Goal: Task Accomplishment & Management: Manage account settings

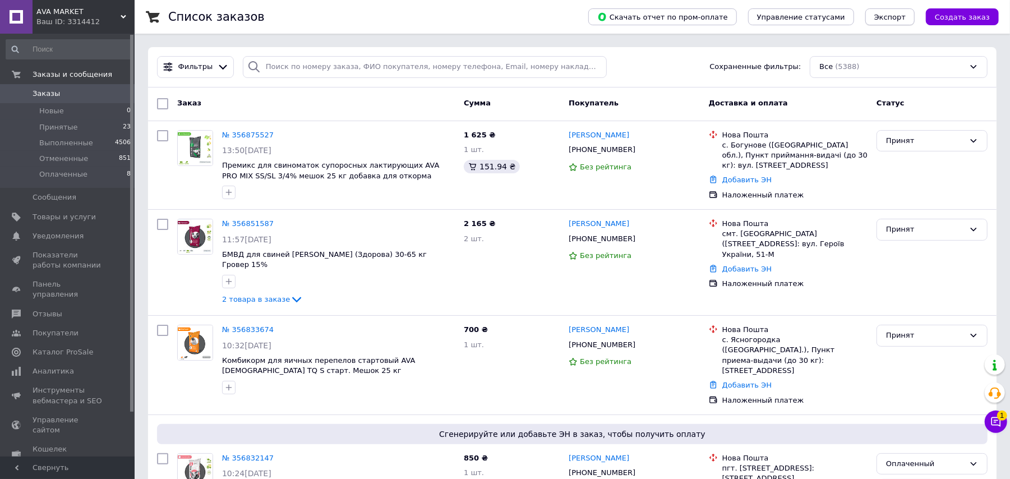
click at [883, 18] on button "Экспорт" at bounding box center [890, 16] width 49 height 17
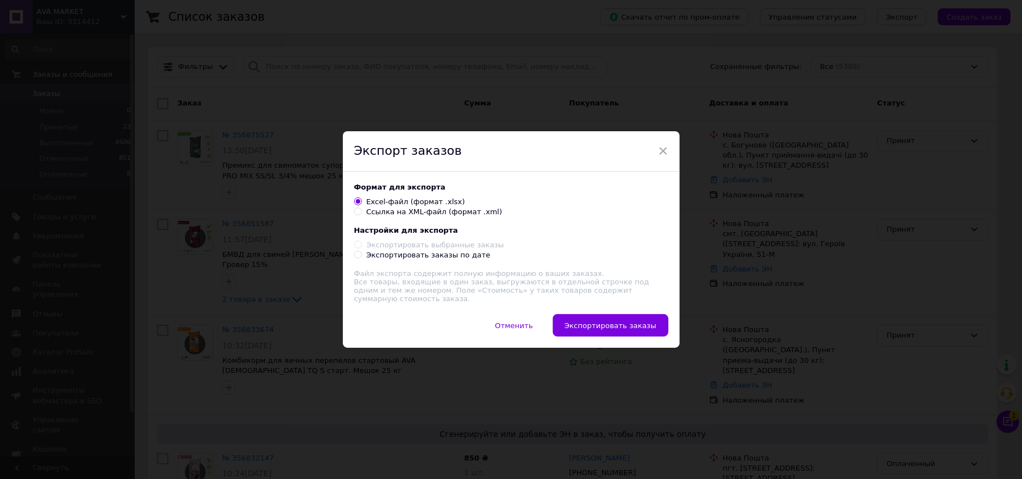
click at [439, 260] on div "Экспортировать заказы по дате" at bounding box center [428, 255] width 124 height 10
click at [361, 258] on input "Экспортировать заказы по дате" at bounding box center [357, 254] width 7 height 7
radio input "true"
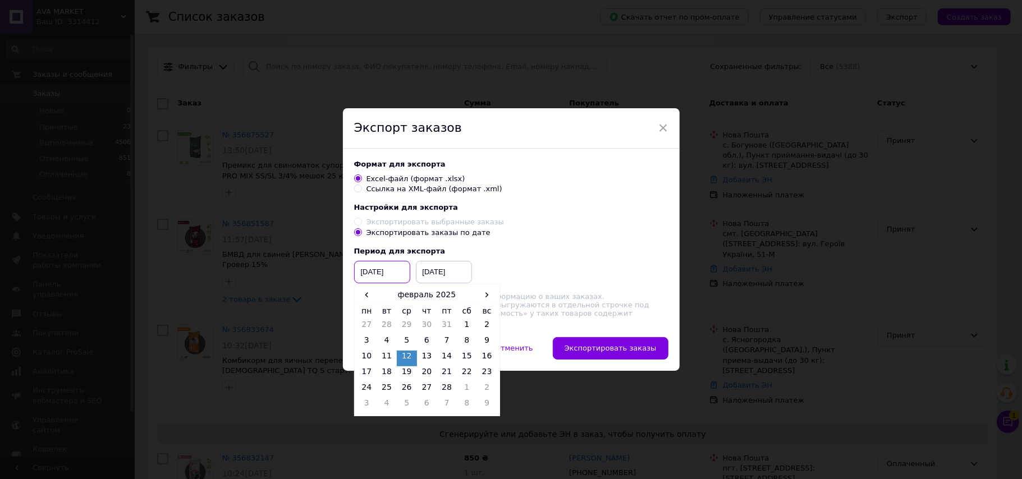
click at [389, 276] on input "[DATE]" at bounding box center [382, 272] width 56 height 22
click at [477, 297] on span "›" at bounding box center [487, 295] width 20 height 16
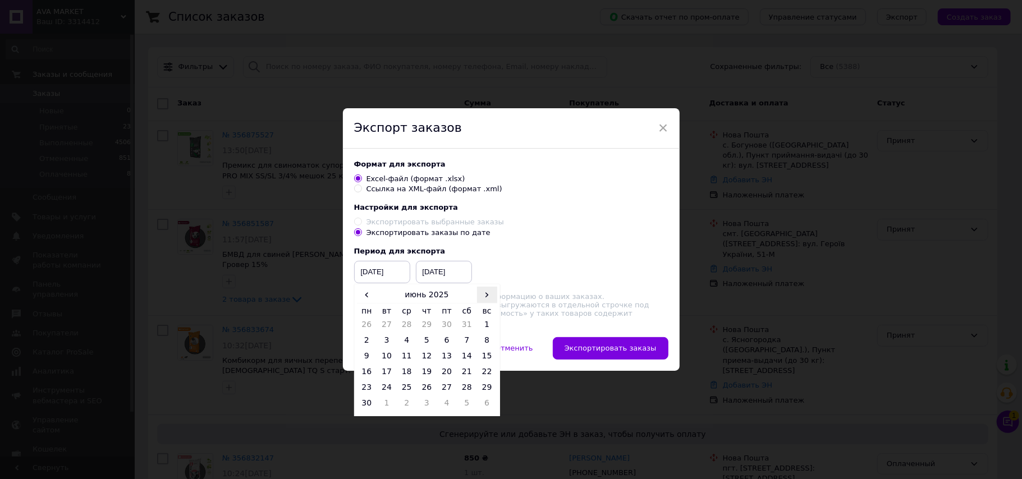
click at [477, 297] on span "›" at bounding box center [487, 295] width 20 height 16
click at [445, 331] on td "1" at bounding box center [446, 327] width 20 height 16
type input "[DATE]"
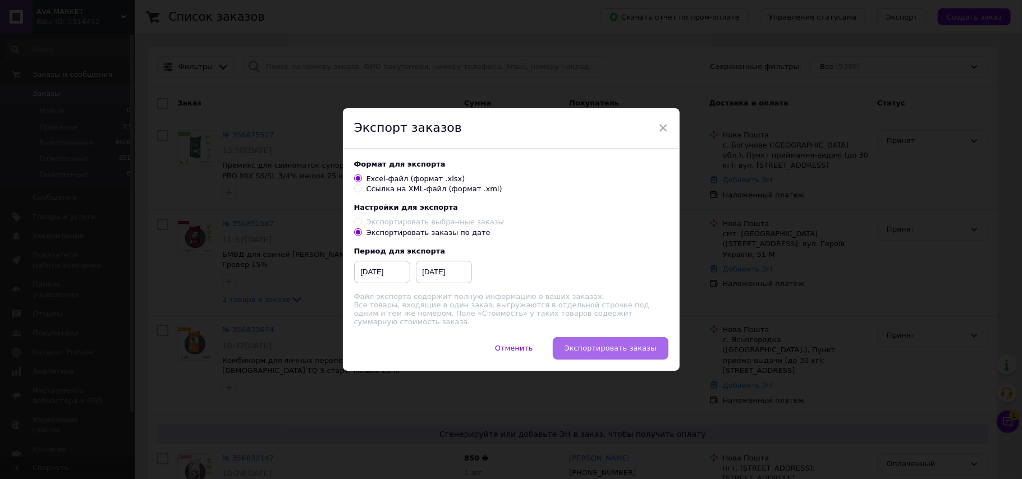
click at [613, 349] on span "Экспортировать заказы" at bounding box center [610, 348] width 92 height 8
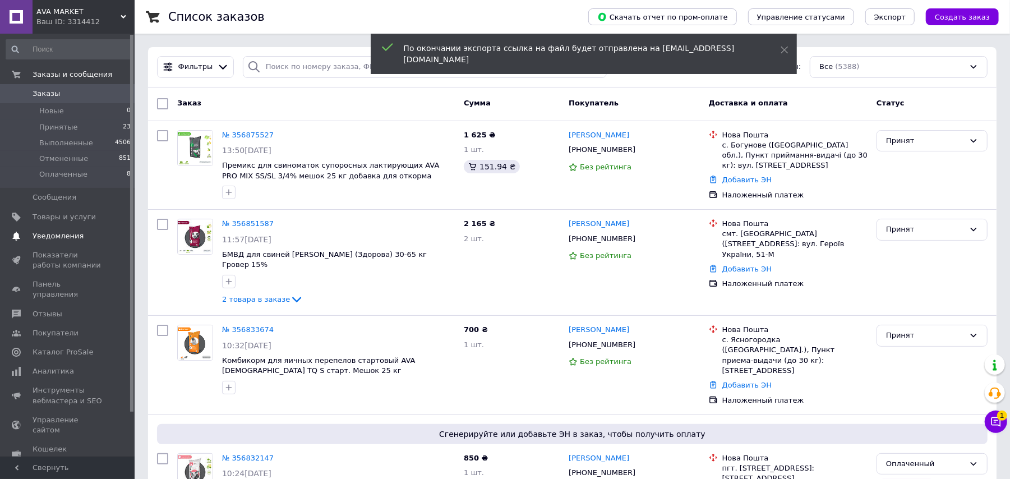
click at [95, 232] on span "Уведомления" at bounding box center [68, 236] width 71 height 10
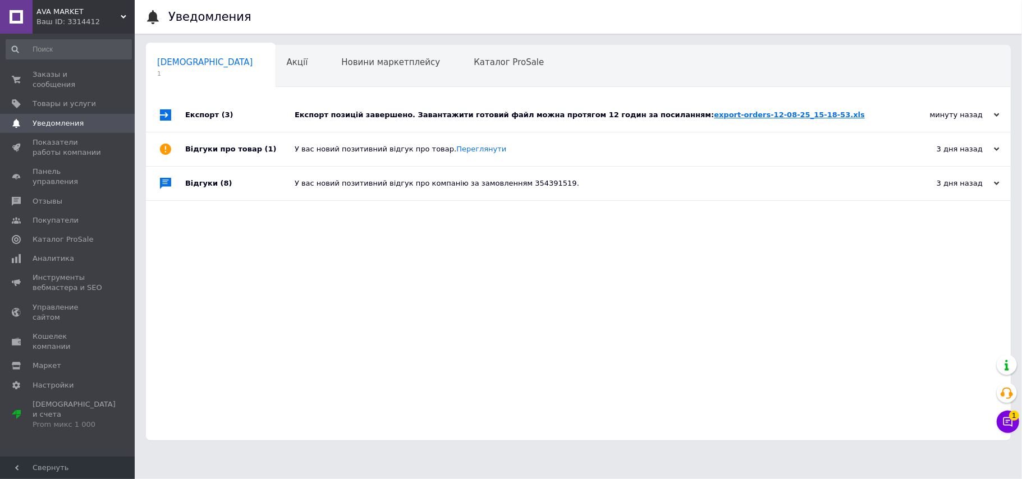
click at [714, 113] on link "export-orders-12-08-25_15-18-53.xls" at bounding box center [789, 115] width 151 height 8
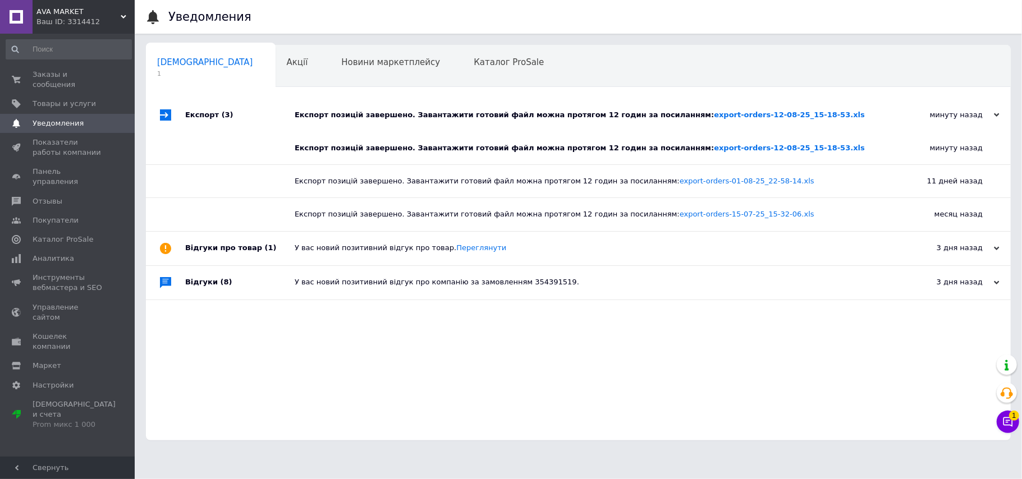
click at [126, 4] on div "АVA MARKET Ваш ID: 3314412" at bounding box center [84, 17] width 102 height 34
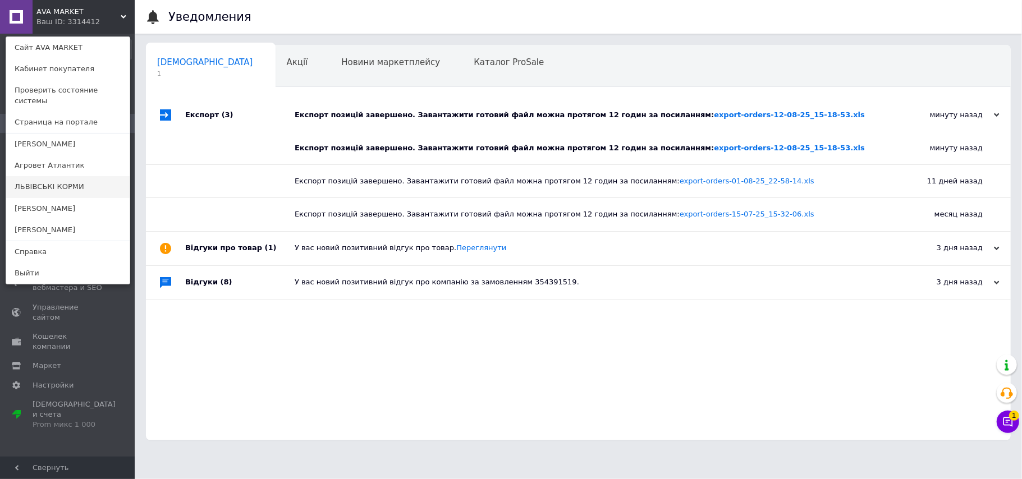
click at [72, 176] on link "ЛЬВІВСЬКІ КОРМИ" at bounding box center [67, 186] width 123 height 21
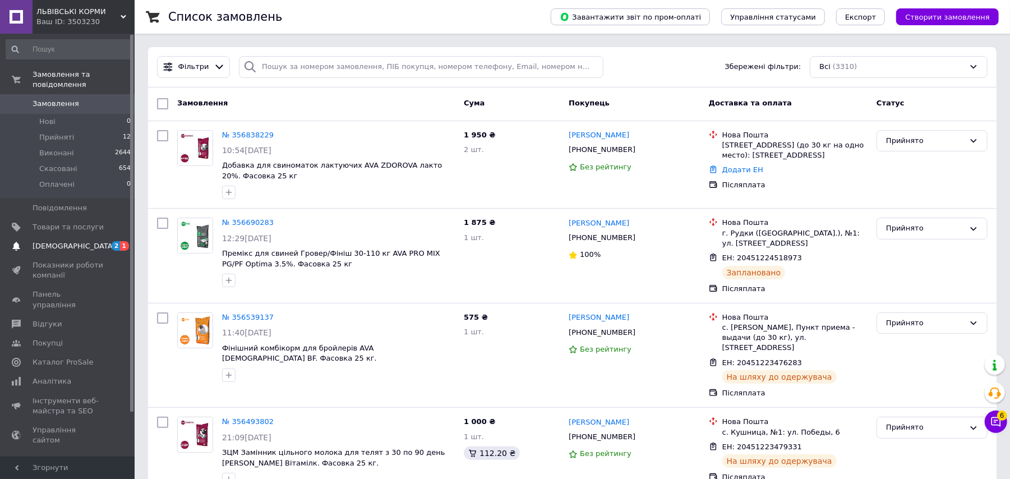
click at [102, 241] on span "[DEMOGRAPHIC_DATA]" at bounding box center [68, 246] width 71 height 10
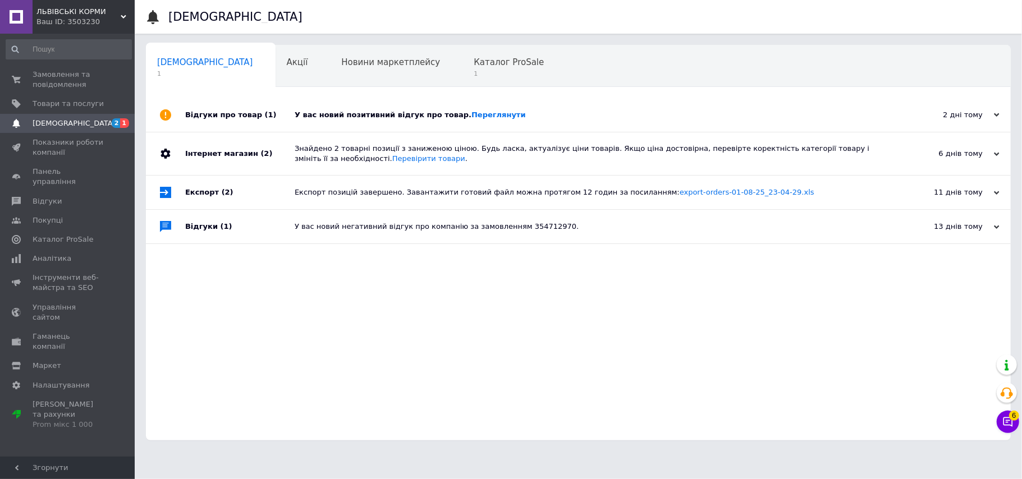
click at [246, 112] on span "1" at bounding box center [201, 116] width 89 height 8
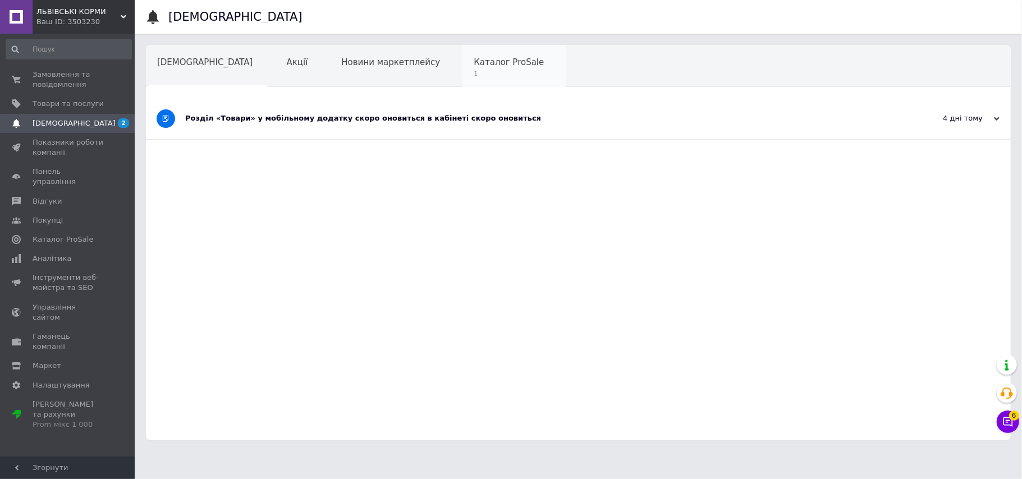
click at [473, 67] on span "Каталог ProSale" at bounding box center [508, 62] width 70 height 10
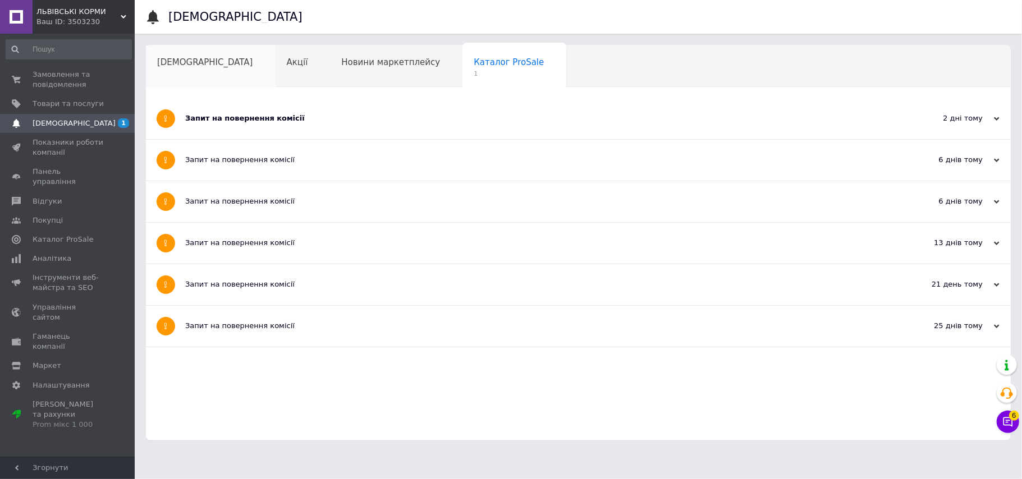
click at [191, 57] on span "[DEMOGRAPHIC_DATA]" at bounding box center [205, 62] width 96 height 10
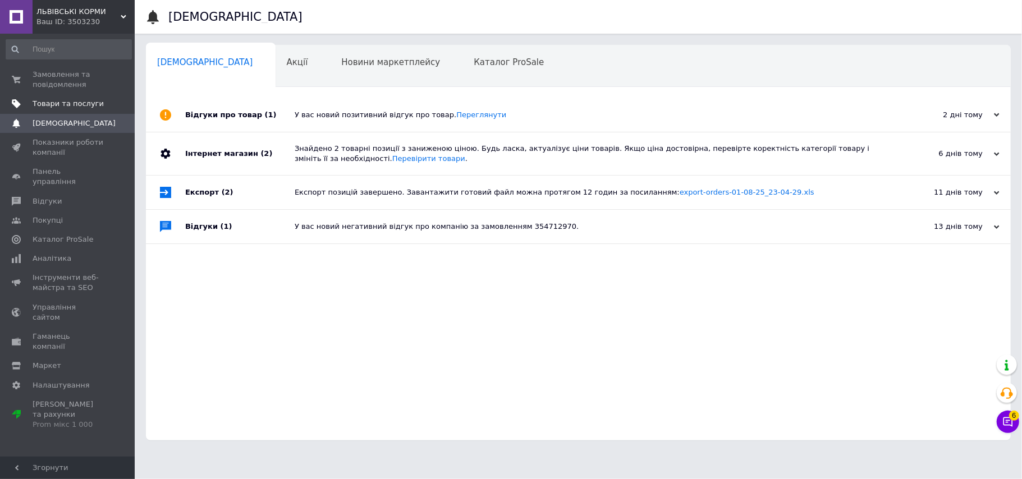
click at [99, 100] on span "Товари та послуги" at bounding box center [68, 104] width 71 height 10
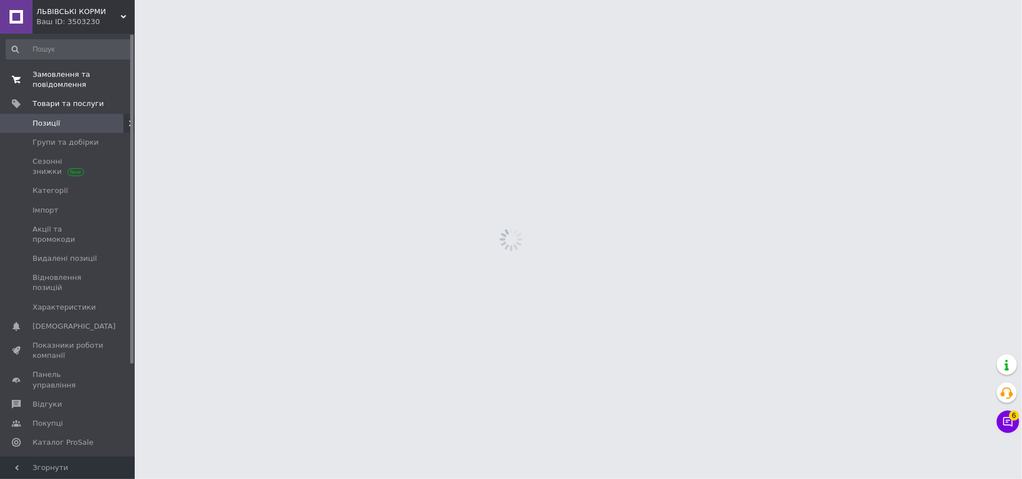
click at [104, 79] on span "0 0" at bounding box center [119, 80] width 31 height 20
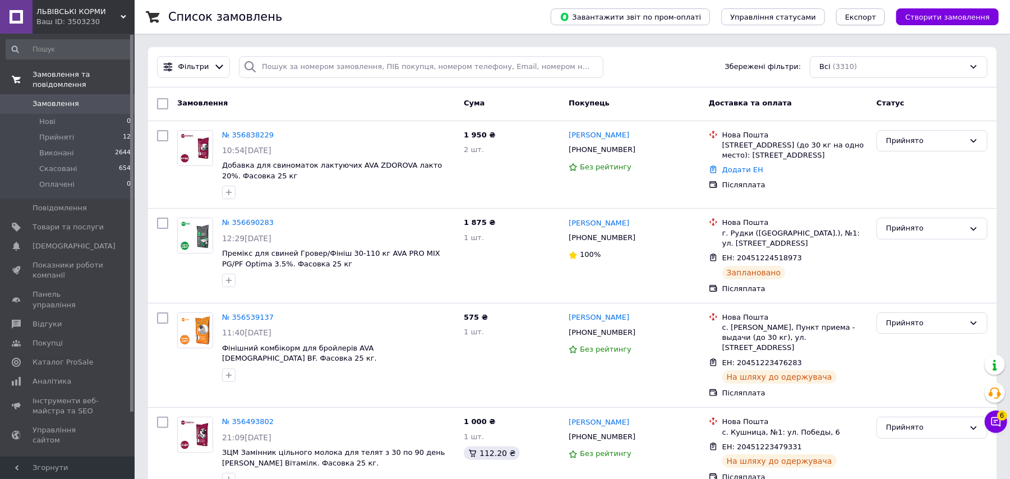
click at [874, 10] on button "Експорт" at bounding box center [860, 16] width 49 height 17
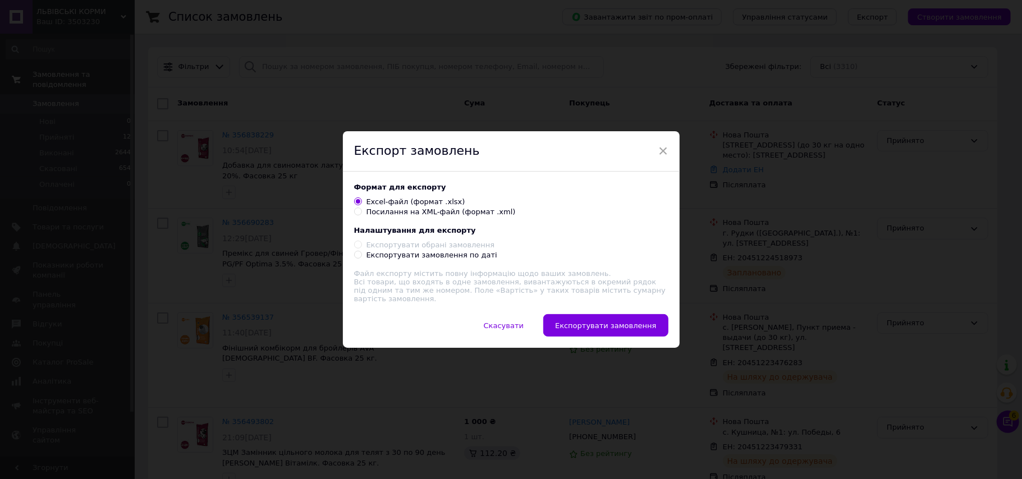
click at [461, 256] on div "Експортувати замовлення по даті" at bounding box center [431, 255] width 131 height 10
click at [361, 256] on input "Експортувати замовлення по даті" at bounding box center [357, 254] width 7 height 7
radio input "true"
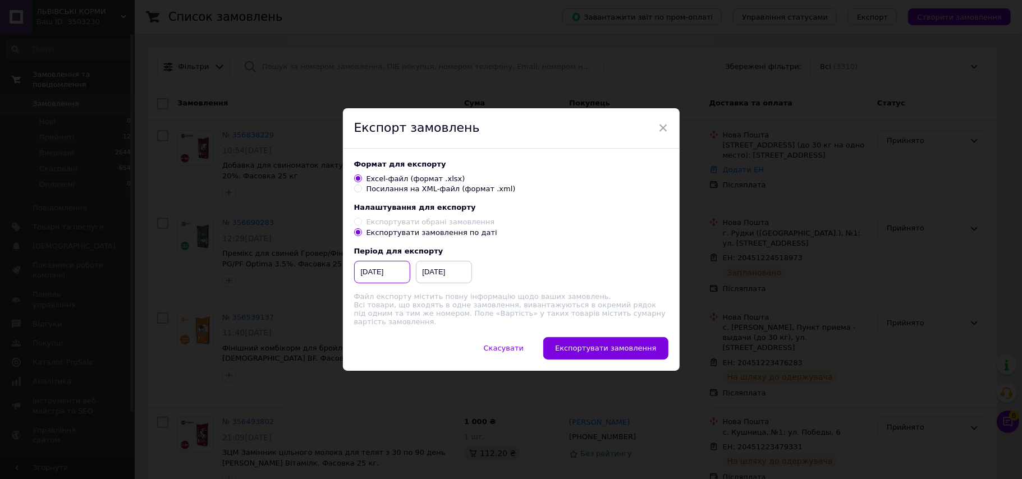
click at [375, 281] on input "[DATE]" at bounding box center [382, 272] width 56 height 22
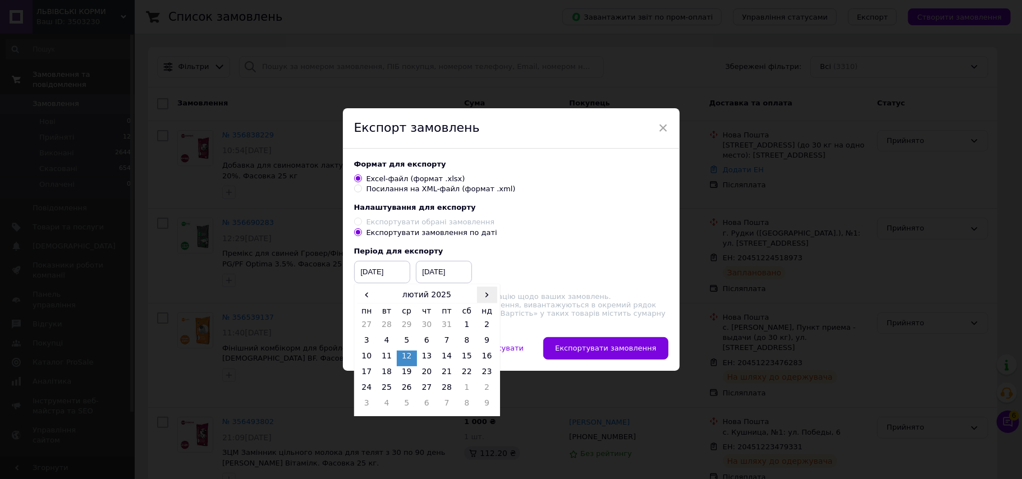
click at [480, 297] on span "›" at bounding box center [487, 295] width 20 height 16
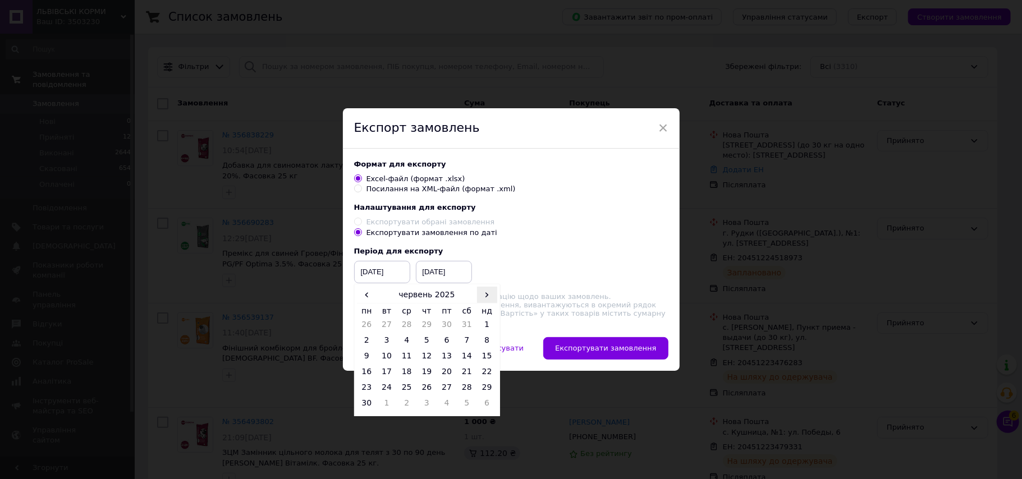
click at [480, 297] on span "›" at bounding box center [487, 295] width 20 height 16
click at [366, 297] on span "‹" at bounding box center [367, 295] width 20 height 16
click at [447, 330] on td "1" at bounding box center [446, 327] width 20 height 16
type input "[DATE]"
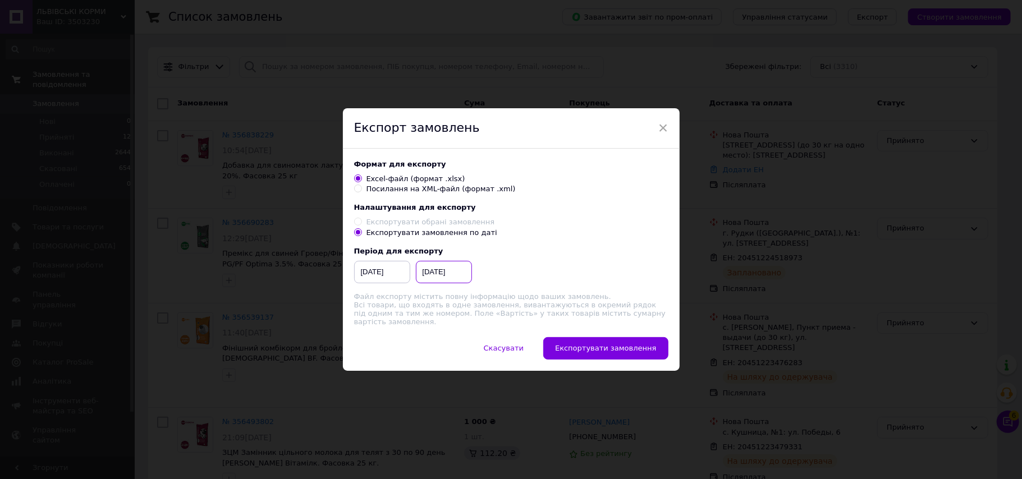
click at [434, 266] on input "[DATE]" at bounding box center [444, 272] width 56 height 22
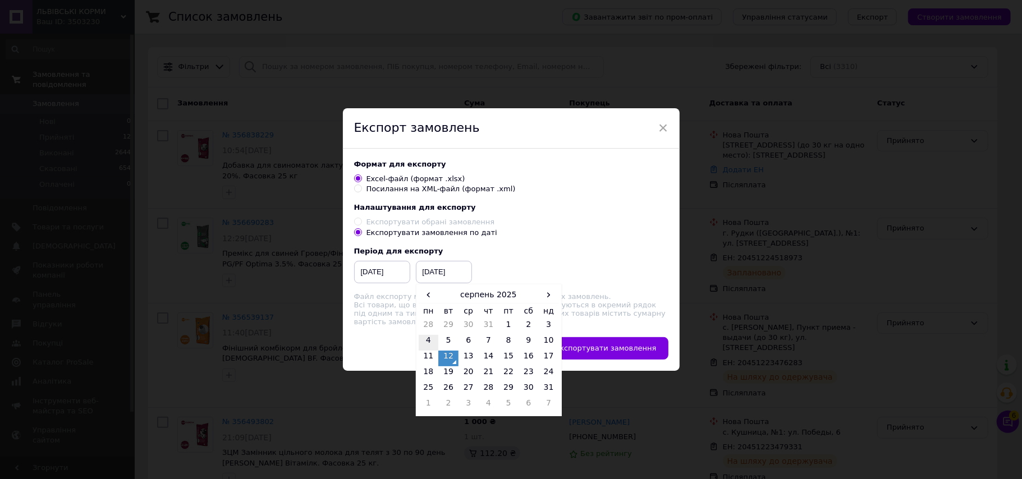
click at [431, 351] on td "4" at bounding box center [429, 343] width 20 height 16
click at [445, 277] on input "[DATE]" at bounding box center [444, 272] width 56 height 22
click at [430, 361] on td "11" at bounding box center [429, 359] width 20 height 16
type input "[DATE]"
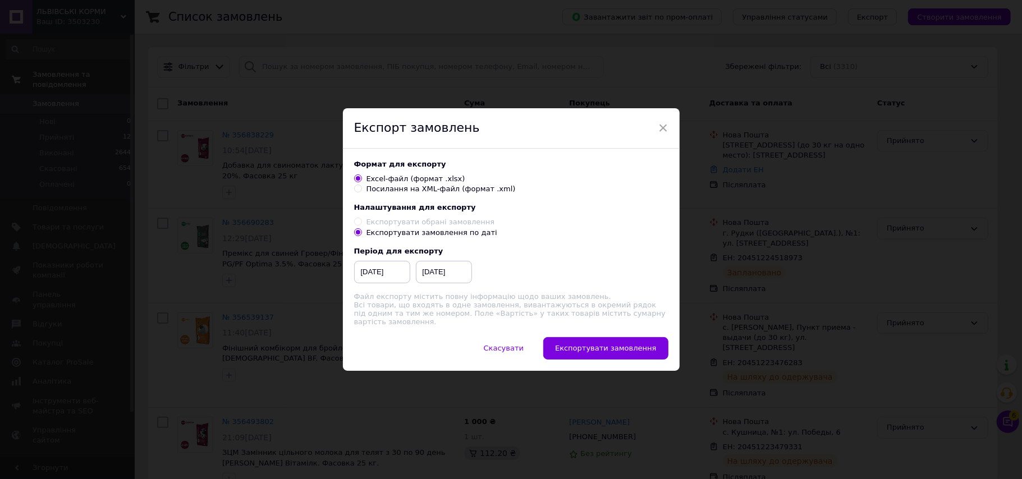
click at [503, 306] on div "Файл експорту містить повну інформацію щодо ваших замовлень. Всі товари, що вхо…" at bounding box center [511, 309] width 314 height 34
click at [604, 346] on span "Експортувати замовлення" at bounding box center [605, 348] width 101 height 8
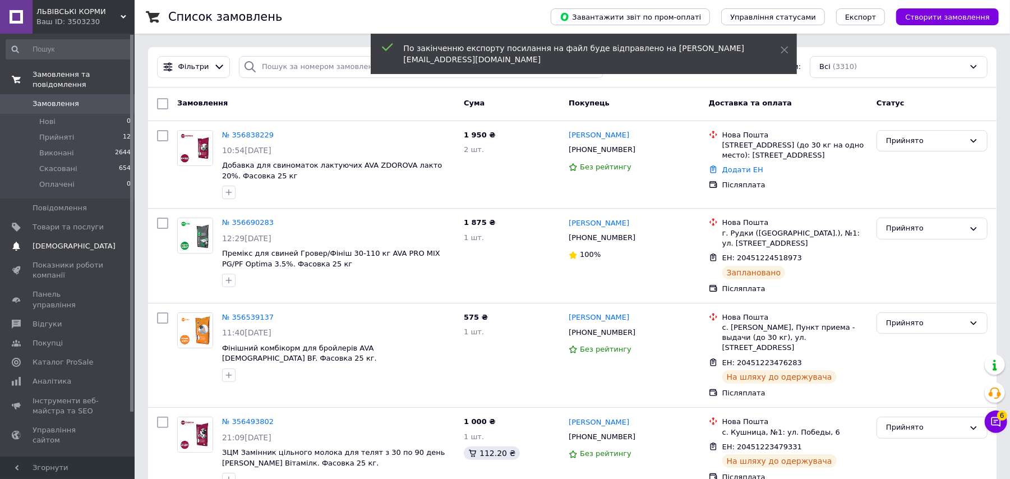
click at [106, 243] on link "[DEMOGRAPHIC_DATA] 0" at bounding box center [68, 246] width 137 height 19
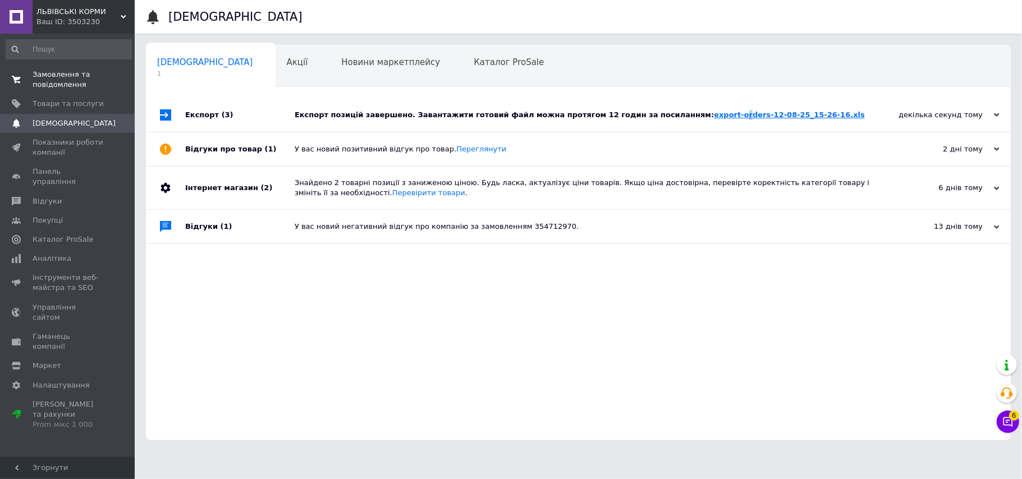
click at [685, 119] on div "Експорт позицій завершено. Завантажити готовий файл можна протягом 12 годин за …" at bounding box center [591, 115] width 592 height 34
click at [714, 119] on link "export-orders-12-08-25_15-26-16.xls" at bounding box center [789, 115] width 151 height 8
